Goal: Task Accomplishment & Management: Use online tool/utility

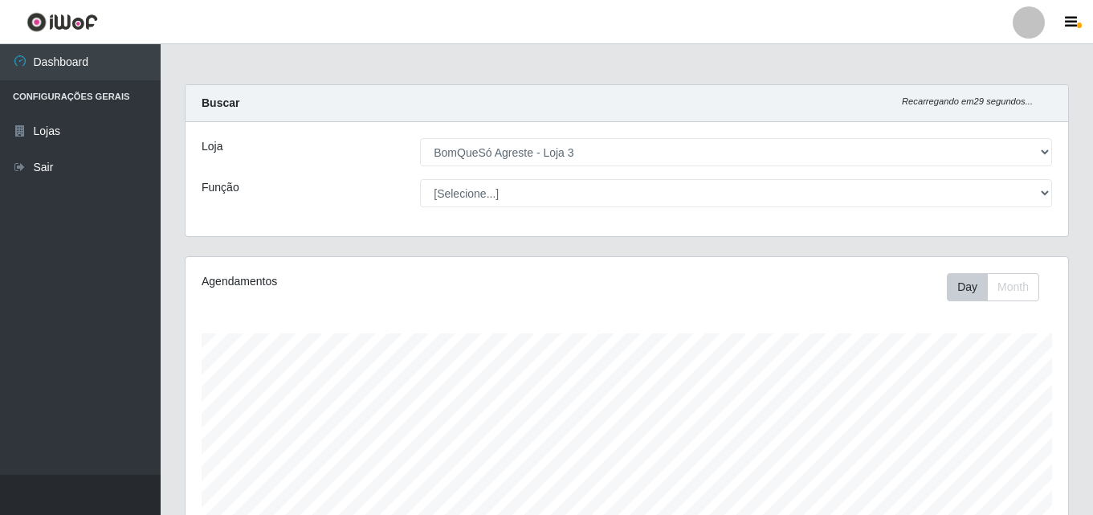
select select "215"
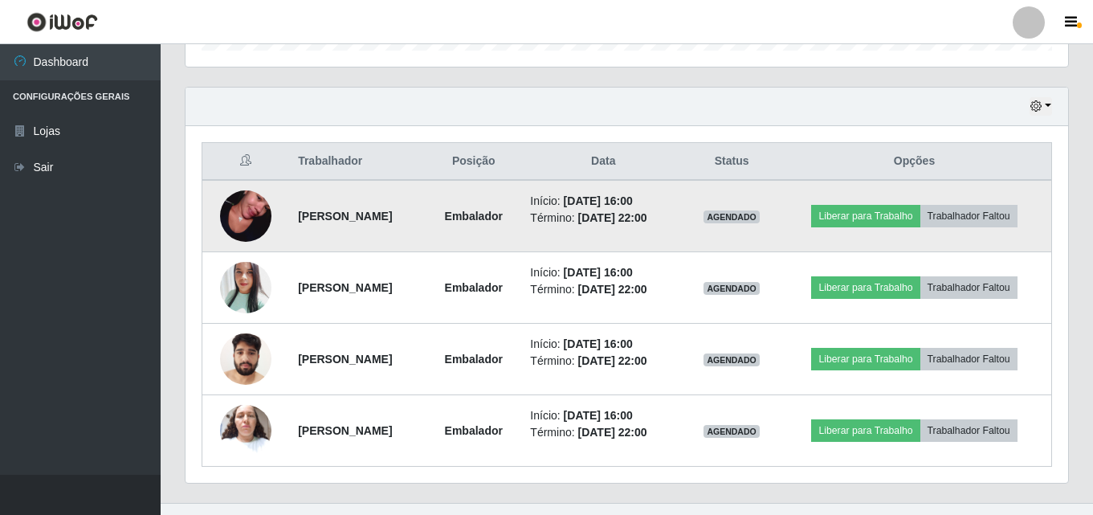
scroll to position [552, 0]
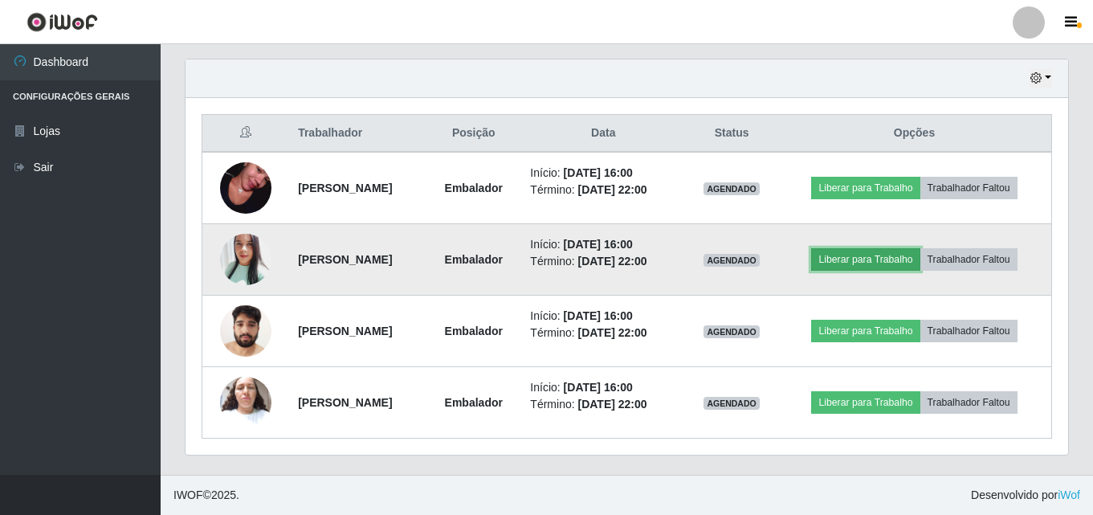
click at [860, 267] on button "Liberar para Trabalho" at bounding box center [865, 259] width 108 height 22
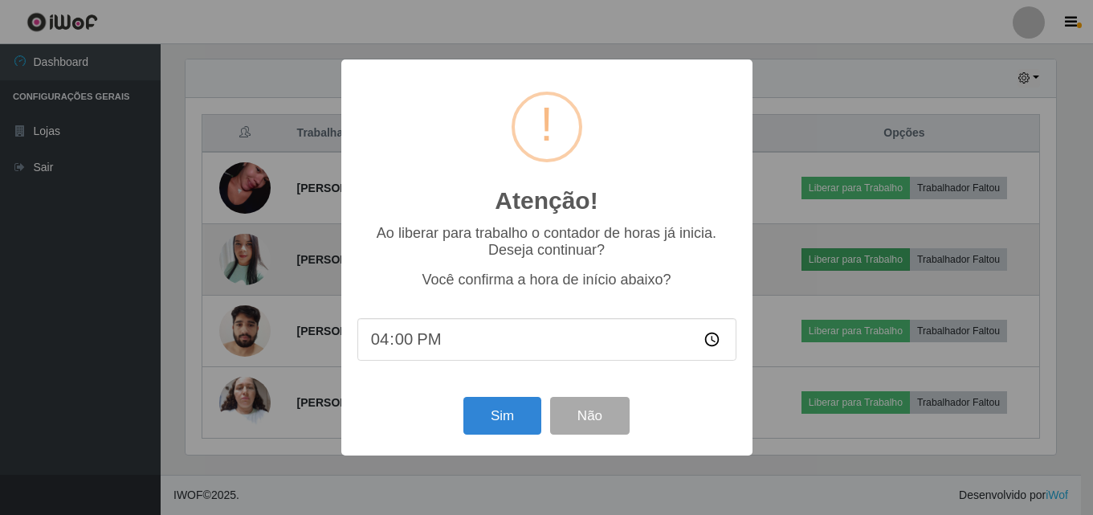
scroll to position [333, 874]
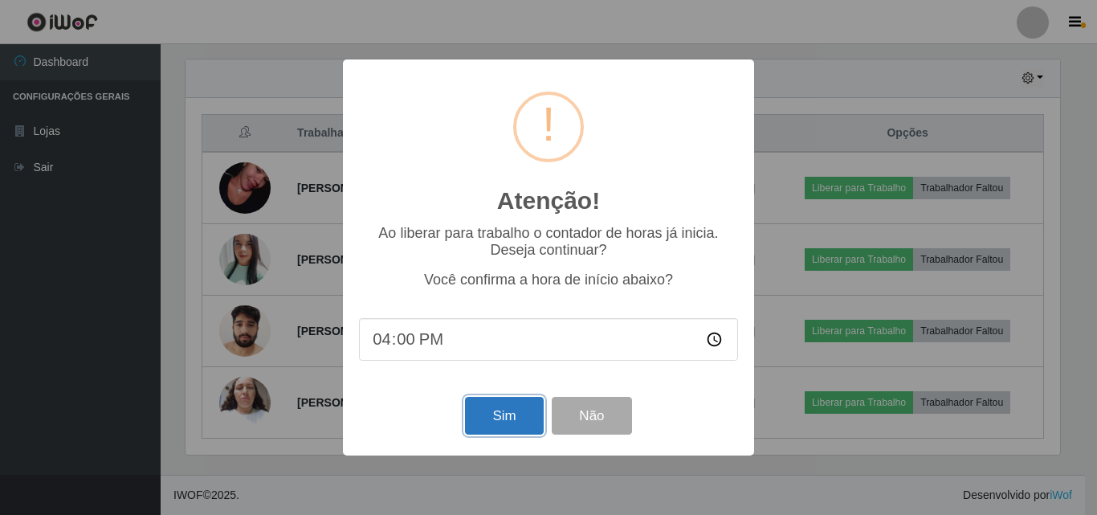
click at [493, 412] on button "Sim" at bounding box center [504, 416] width 78 height 38
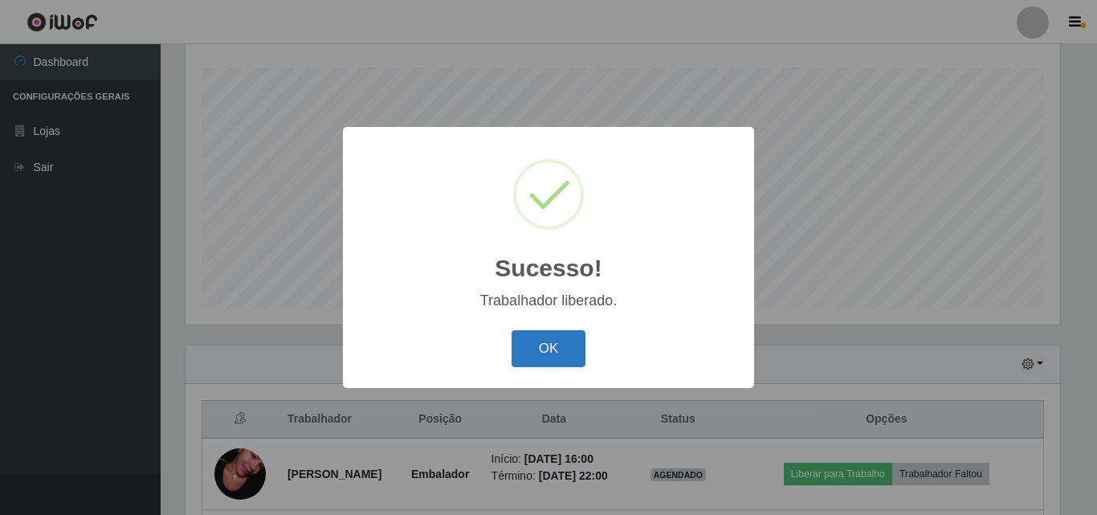
click at [561, 357] on button "OK" at bounding box center [548, 349] width 75 height 38
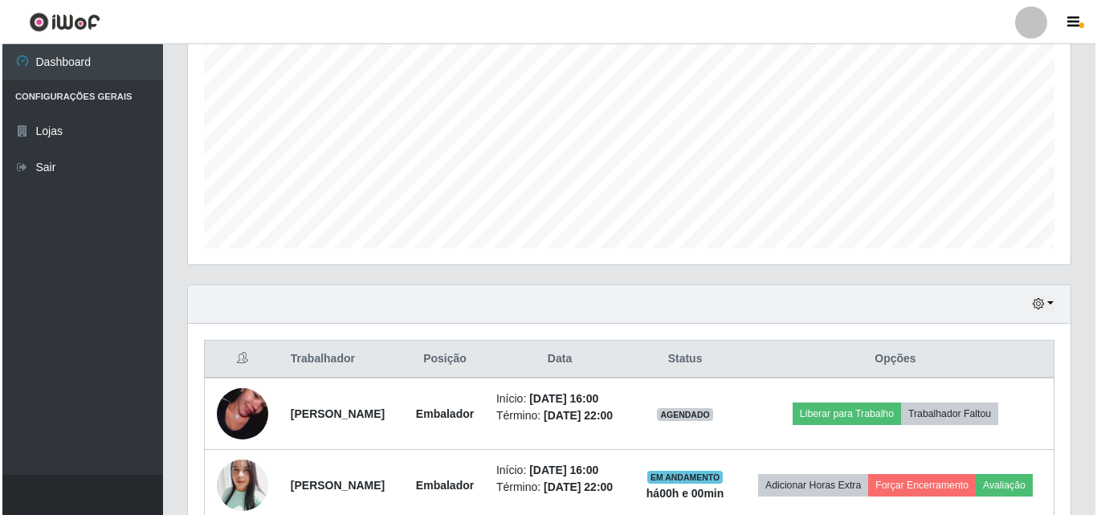
scroll to position [600, 0]
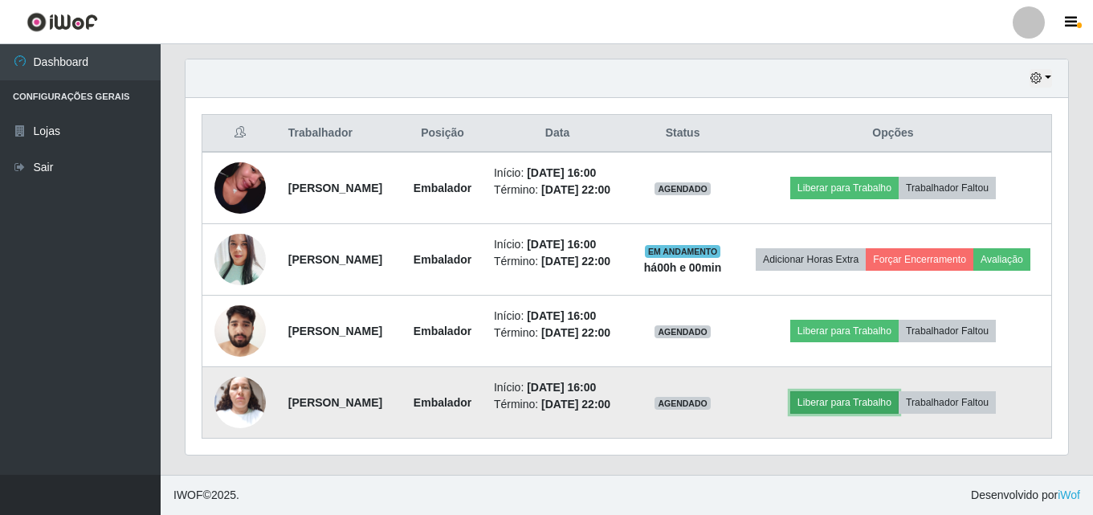
click at [849, 398] on button "Liberar para Trabalho" at bounding box center [844, 402] width 108 height 22
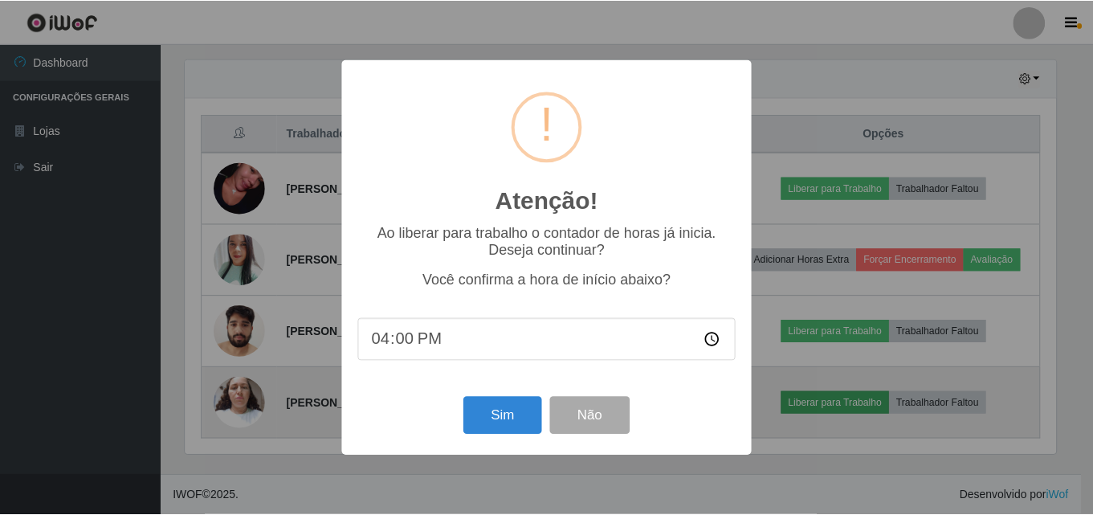
scroll to position [333, 874]
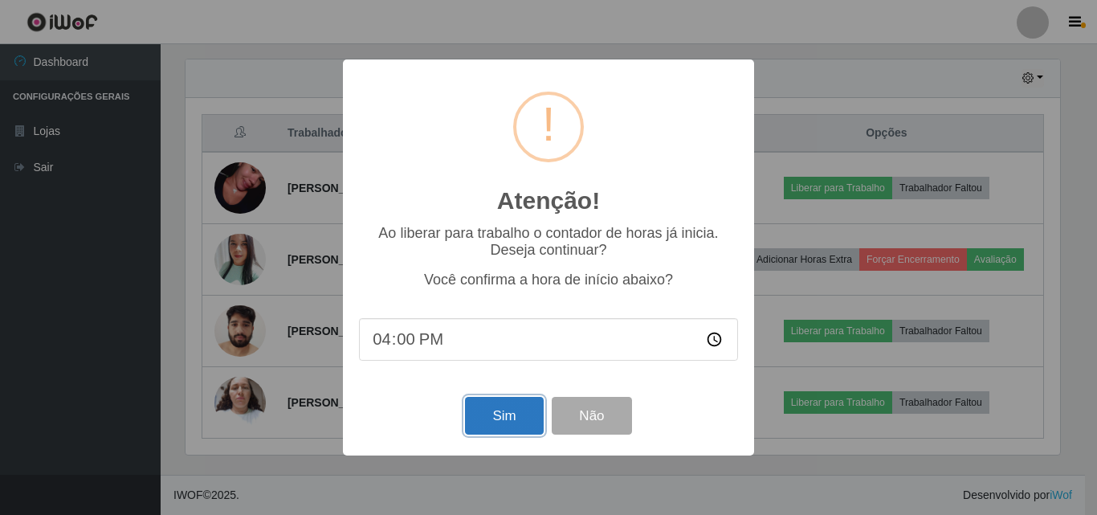
click at [519, 409] on button "Sim" at bounding box center [504, 416] width 78 height 38
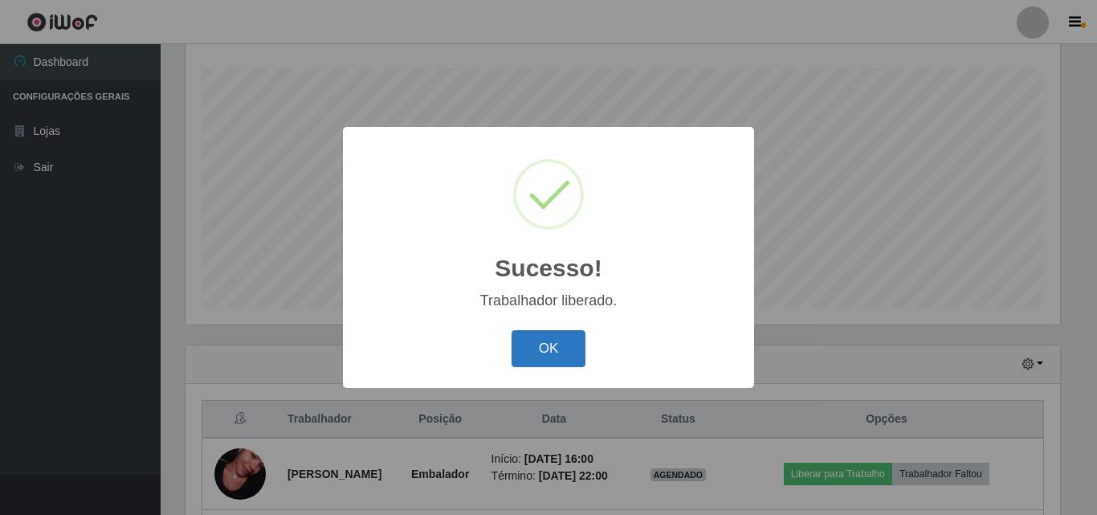
click at [556, 344] on button "OK" at bounding box center [548, 349] width 75 height 38
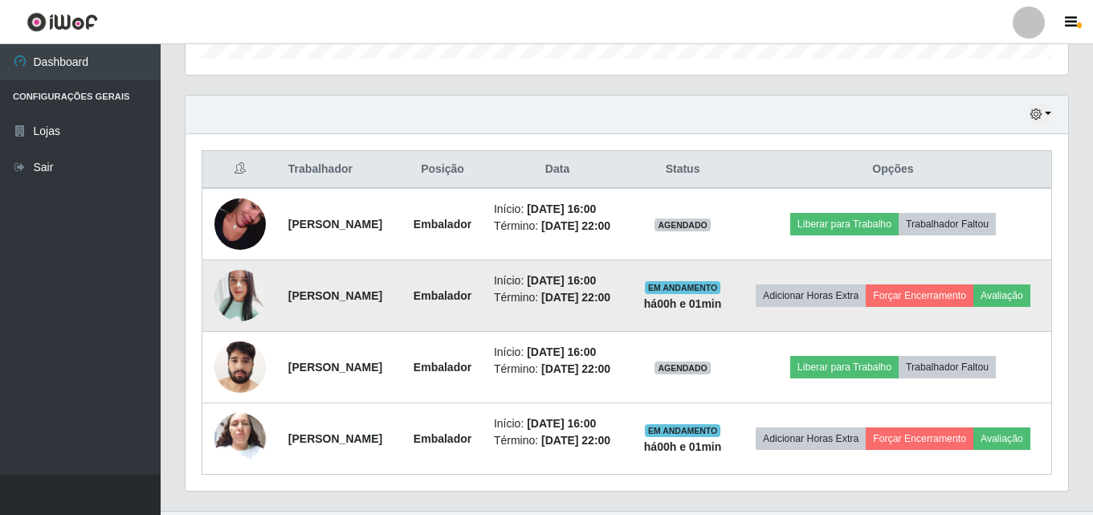
scroll to position [587, 0]
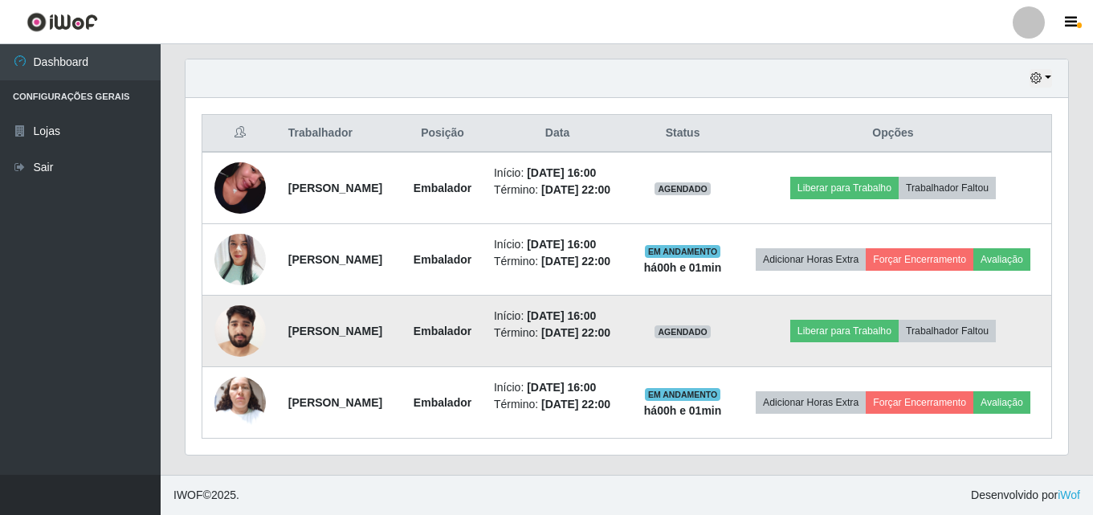
click at [240, 340] on img at bounding box center [239, 330] width 51 height 68
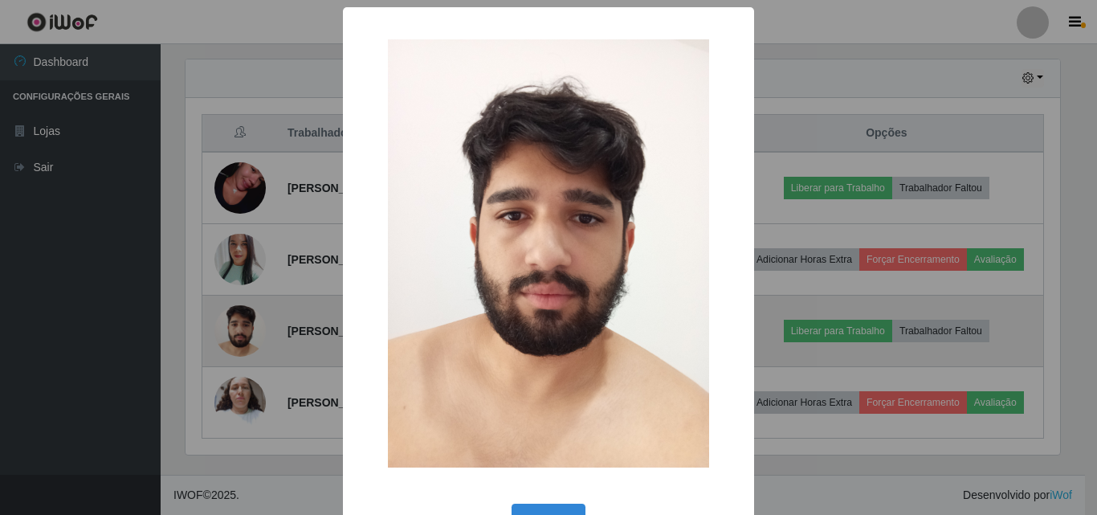
click at [240, 340] on div "× OK Cancel" at bounding box center [548, 257] width 1097 height 515
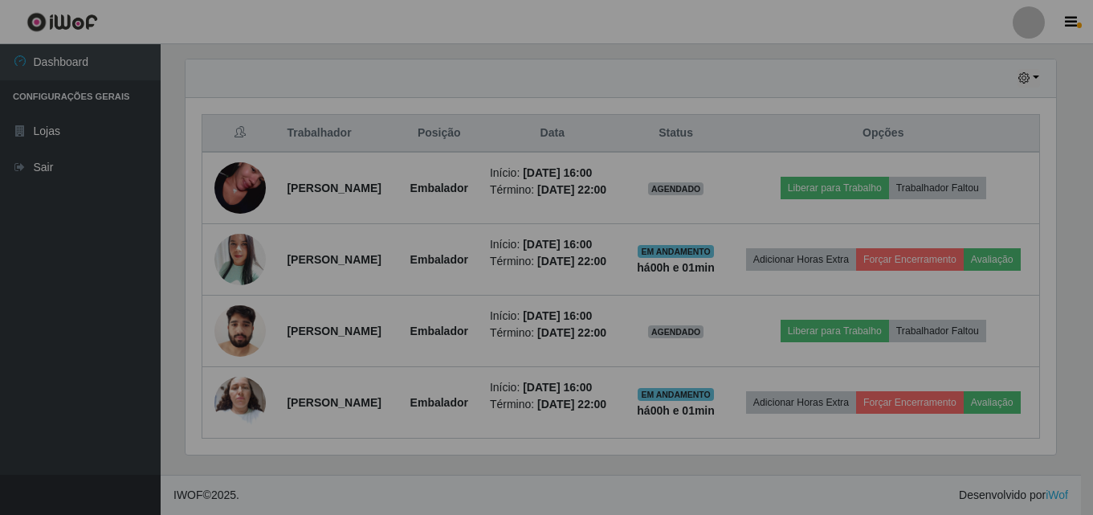
scroll to position [333, 882]
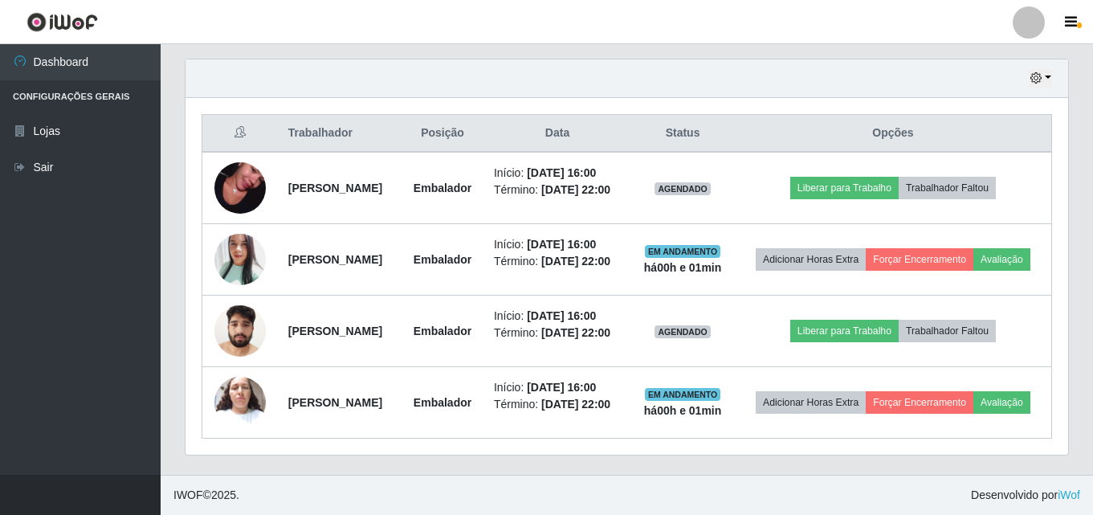
click at [68, 260] on ul "Dashboard Configurações Gerais Lojas Sair" at bounding box center [80, 259] width 161 height 430
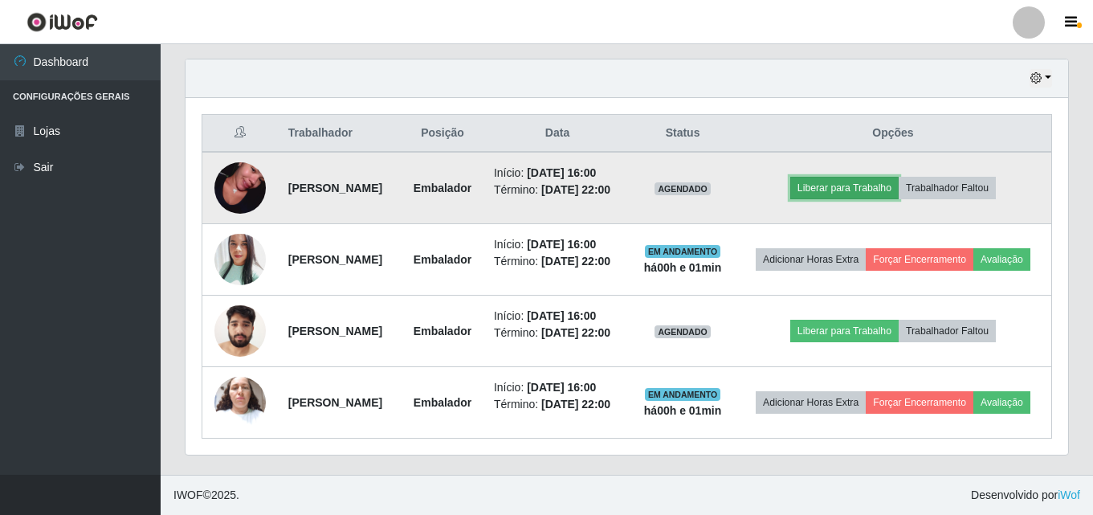
click at [876, 177] on button "Liberar para Trabalho" at bounding box center [844, 188] width 108 height 22
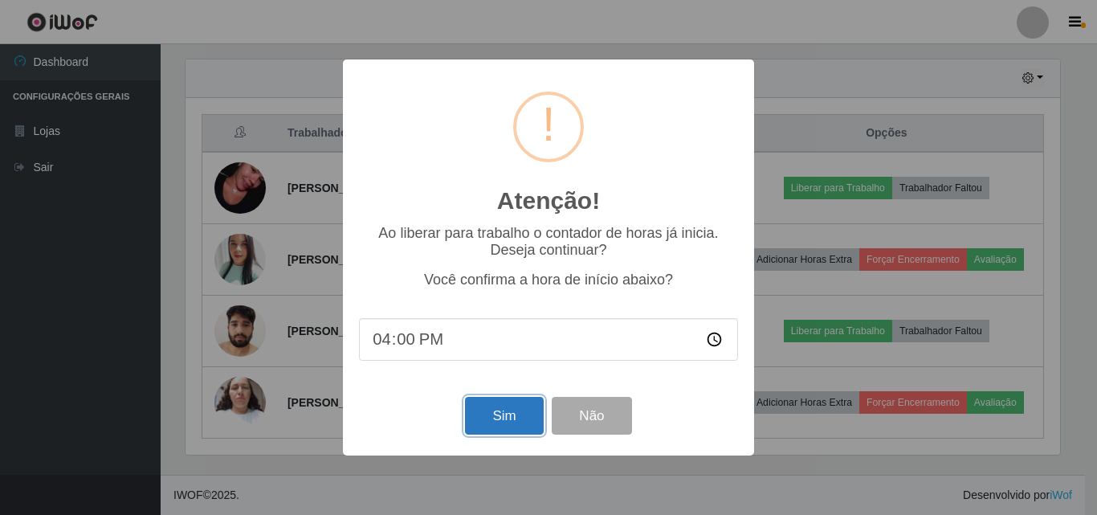
click at [491, 414] on button "Sim" at bounding box center [504, 416] width 78 height 38
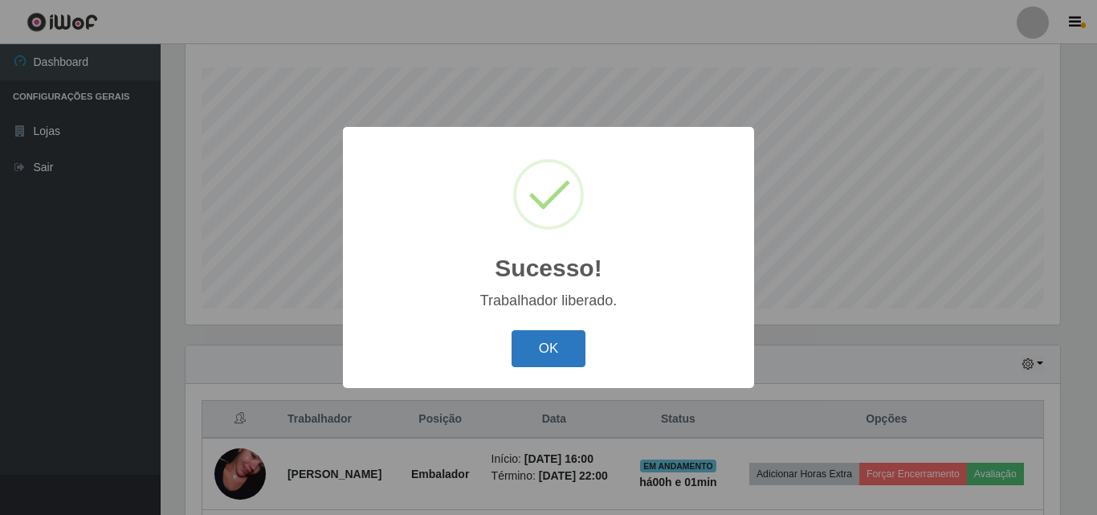
click at [535, 348] on button "OK" at bounding box center [548, 349] width 75 height 38
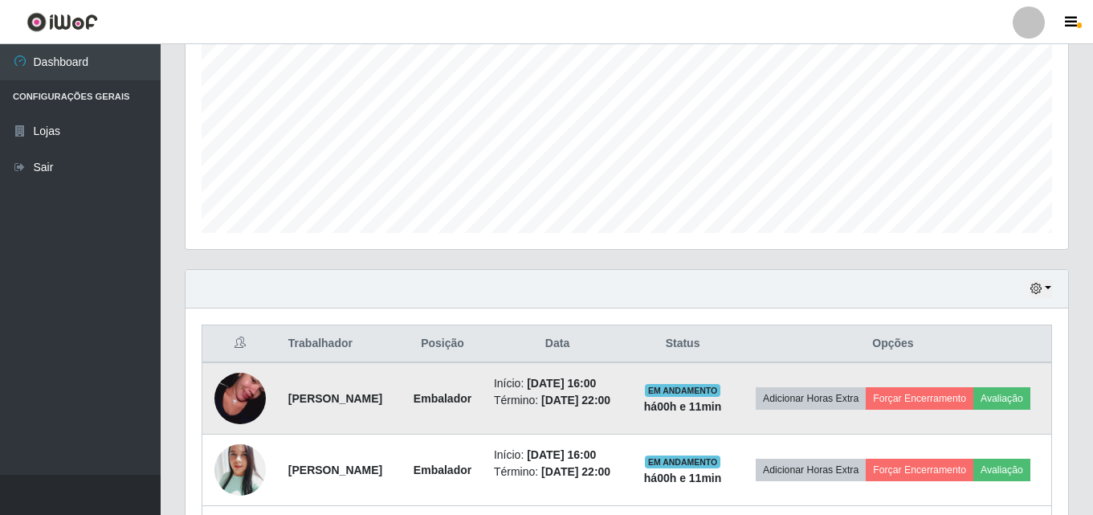
scroll to position [426, 0]
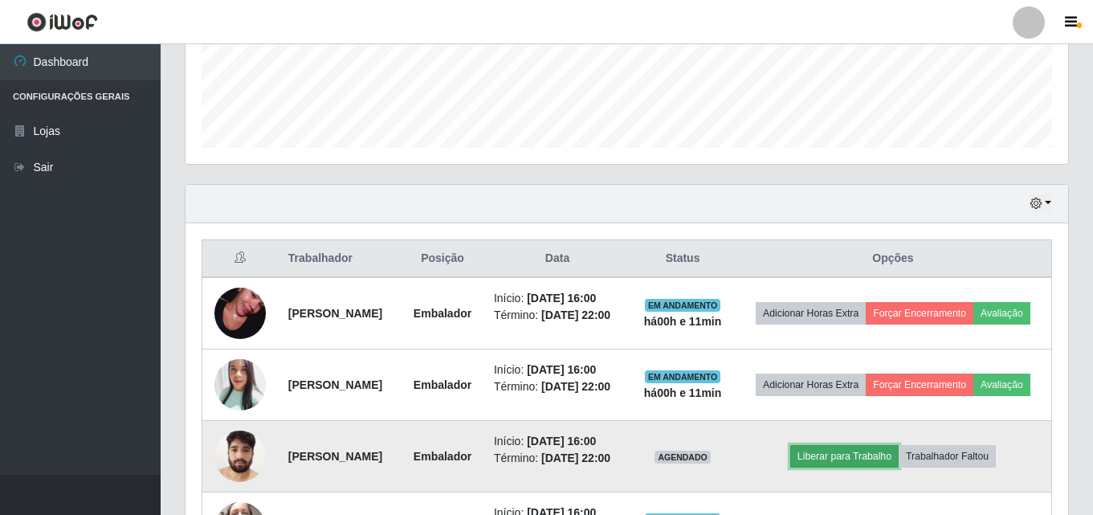
click at [853, 467] on button "Liberar para Trabalho" at bounding box center [844, 456] width 108 height 22
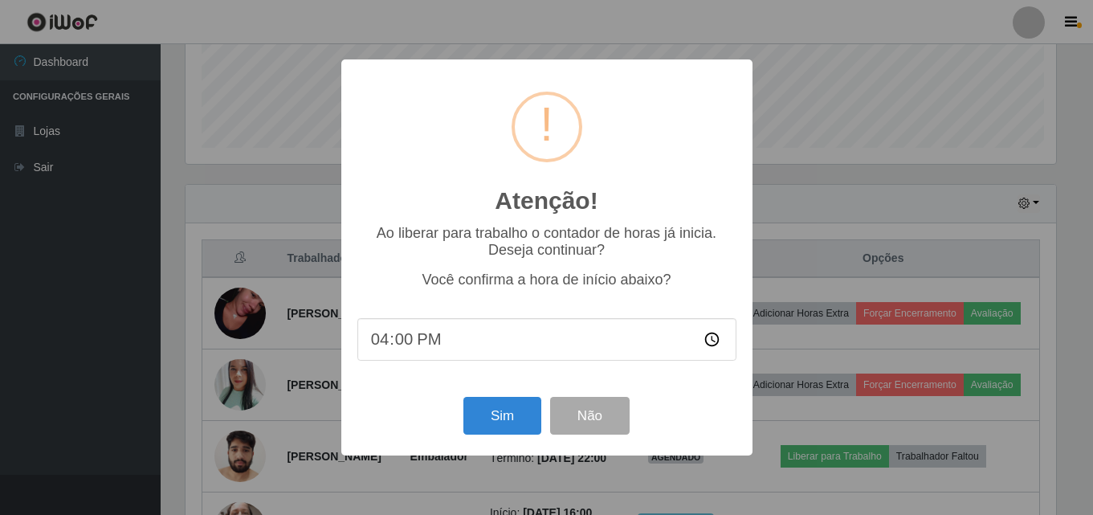
scroll to position [333, 874]
click at [523, 420] on button "Sim" at bounding box center [504, 416] width 78 height 38
